Goal: Task Accomplishment & Management: Manage account settings

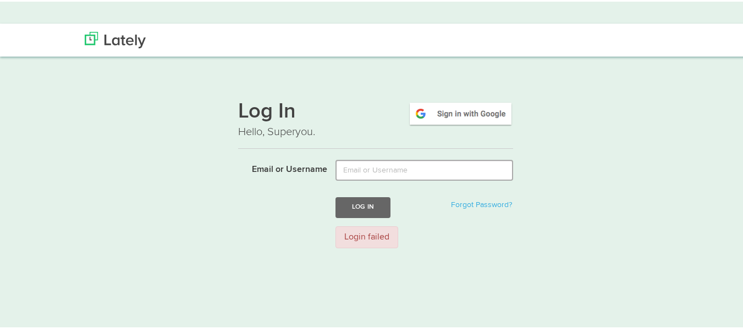
type input "[EMAIL_ADDRESS][DOMAIN_NAME]"
click at [361, 202] on button "Log In" at bounding box center [362, 206] width 55 height 20
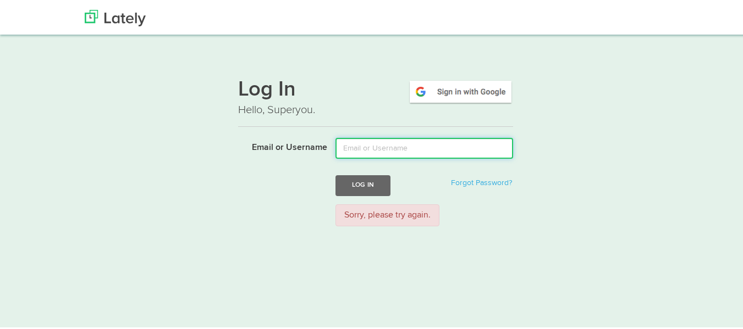
click at [373, 142] on input "Email or Username" at bounding box center [424, 146] width 178 height 21
type input "[EMAIL_ADDRESS][DOMAIN_NAME]"
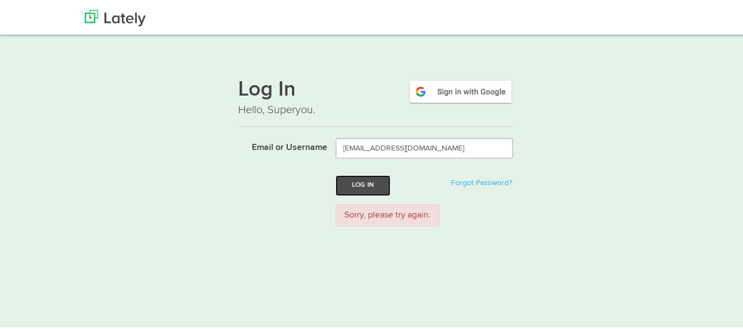
click at [370, 179] on button "Log In" at bounding box center [362, 184] width 55 height 20
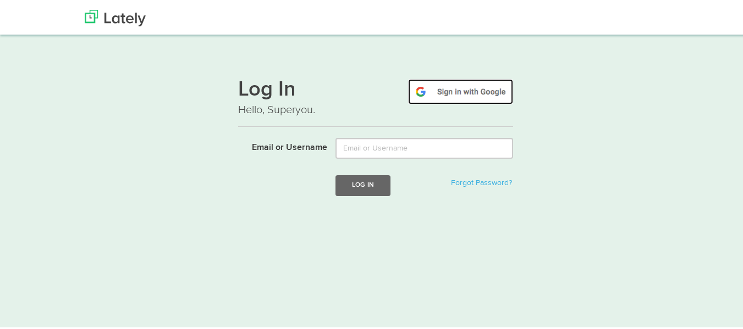
click at [461, 87] on img at bounding box center [460, 90] width 105 height 25
click at [473, 92] on img at bounding box center [460, 90] width 105 height 25
